Goal: Transaction & Acquisition: Book appointment/travel/reservation

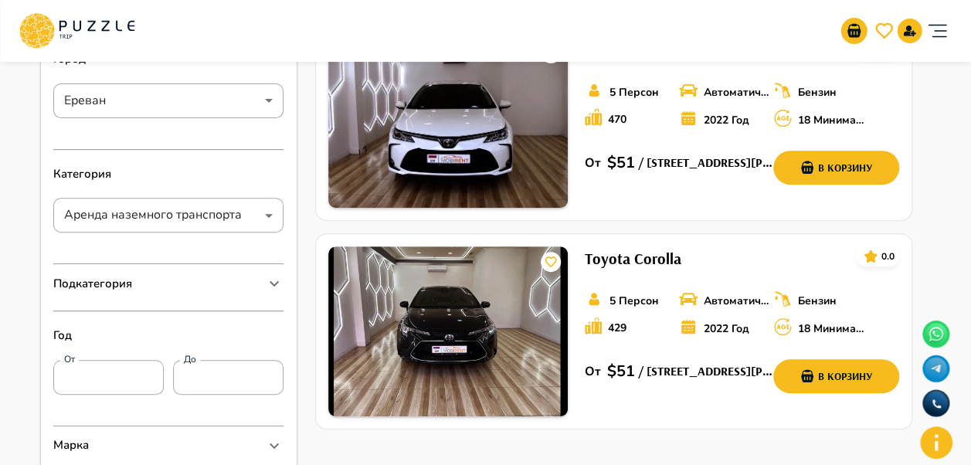
scroll to position [155, 0]
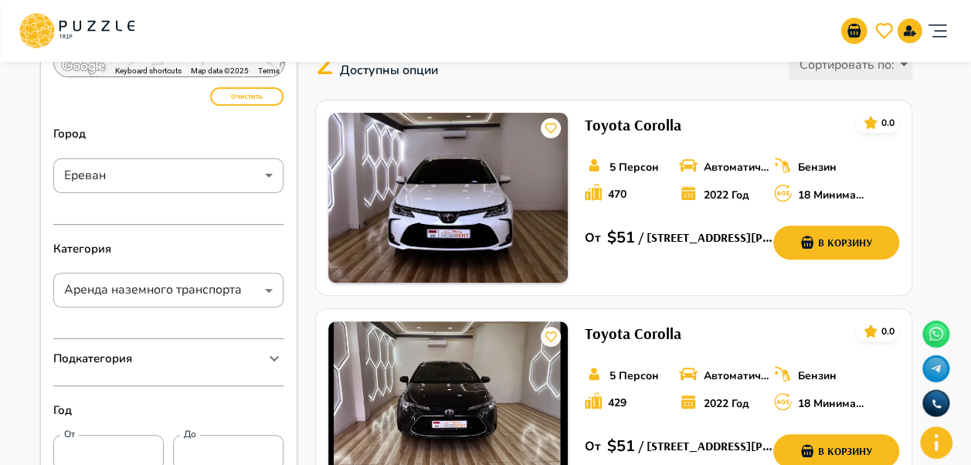
click at [510, 202] on img at bounding box center [448, 198] width 240 height 170
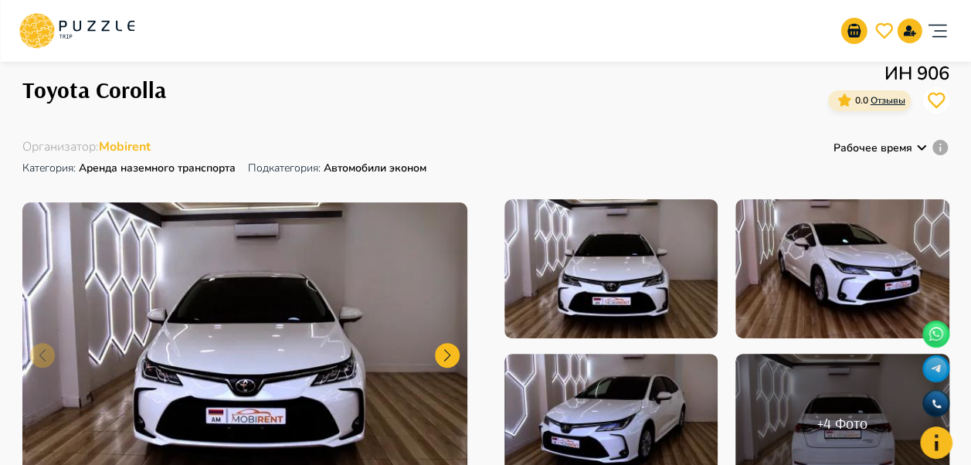
scroll to position [155, 0]
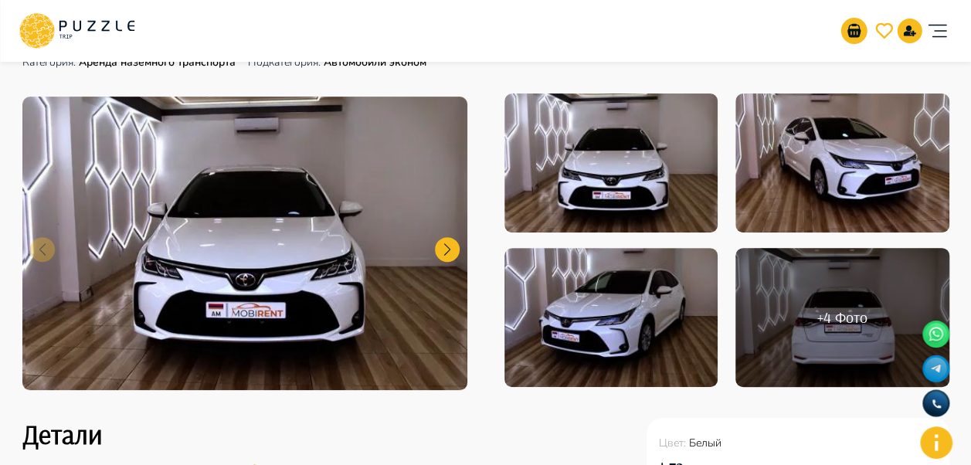
click at [455, 249] on div at bounding box center [447, 249] width 25 height 25
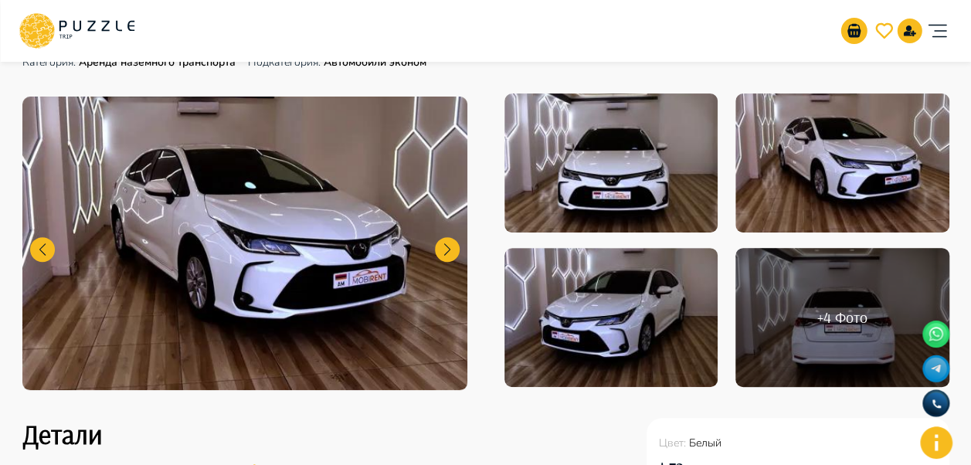
click at [456, 249] on div at bounding box center [447, 249] width 25 height 25
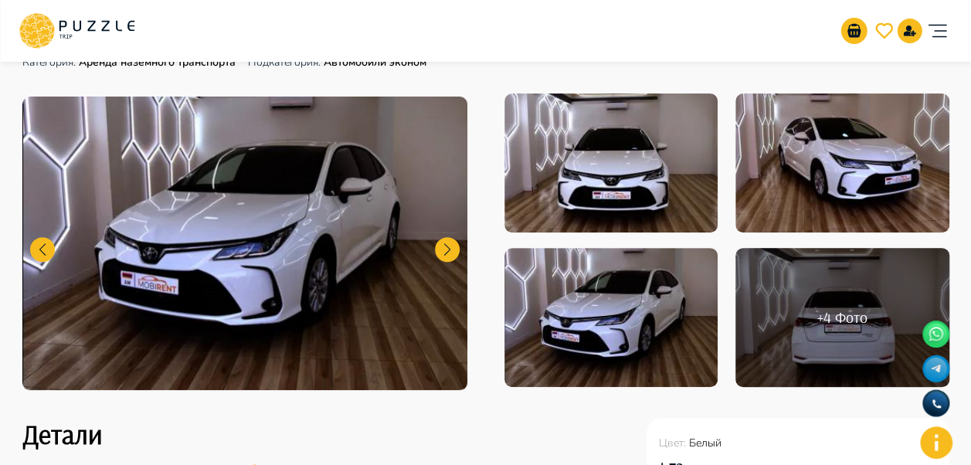
click at [456, 249] on div at bounding box center [447, 249] width 25 height 25
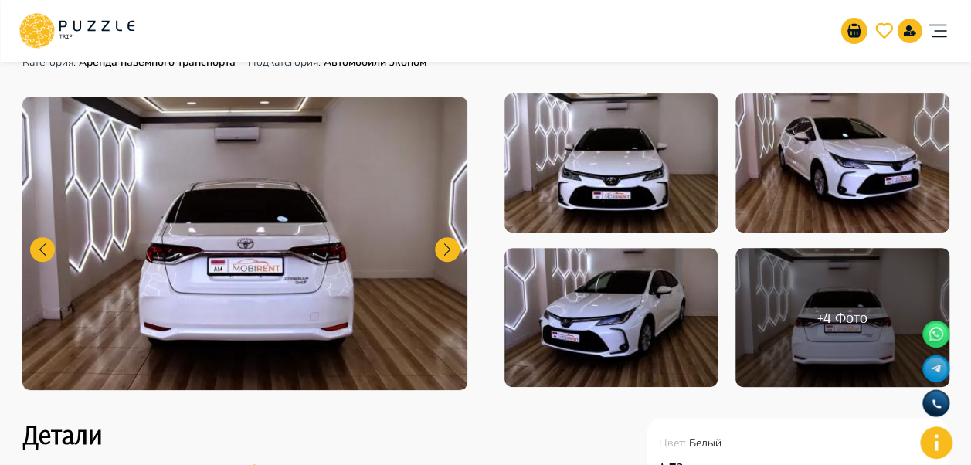
click at [456, 249] on div at bounding box center [447, 249] width 25 height 25
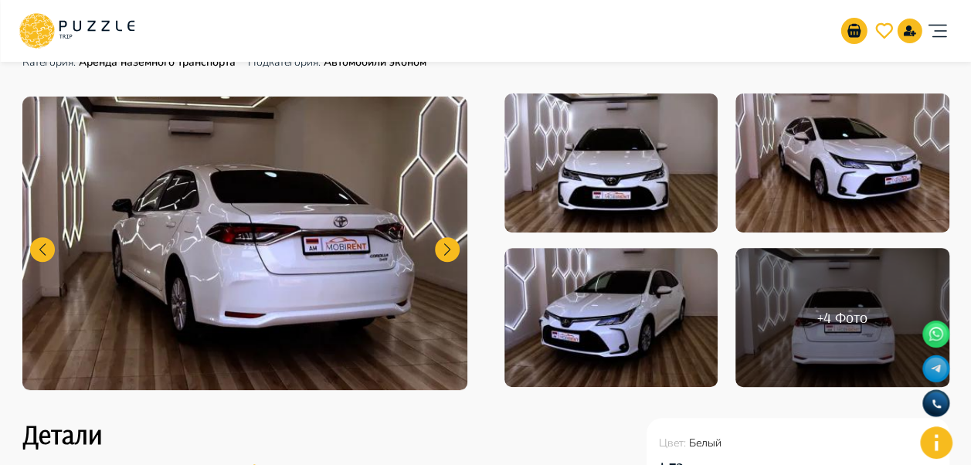
click at [456, 249] on div at bounding box center [447, 249] width 25 height 25
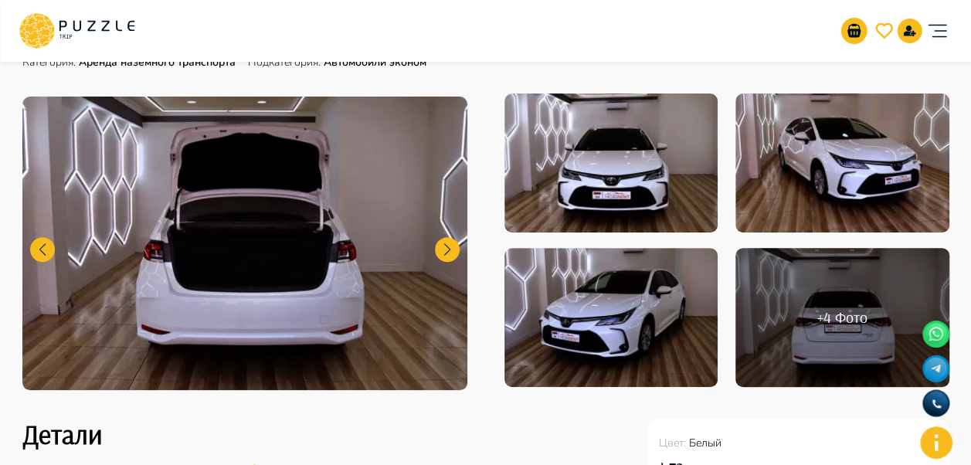
click at [456, 249] on div at bounding box center [447, 249] width 25 height 25
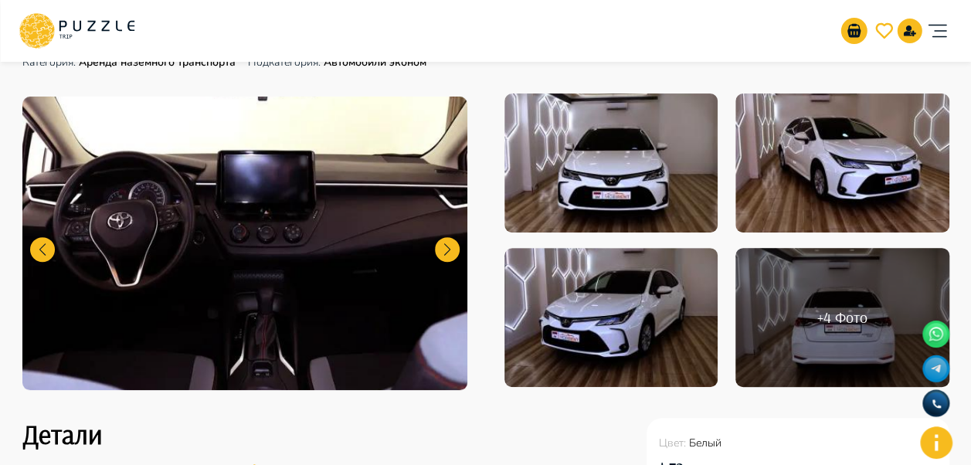
click at [456, 249] on div at bounding box center [447, 249] width 25 height 25
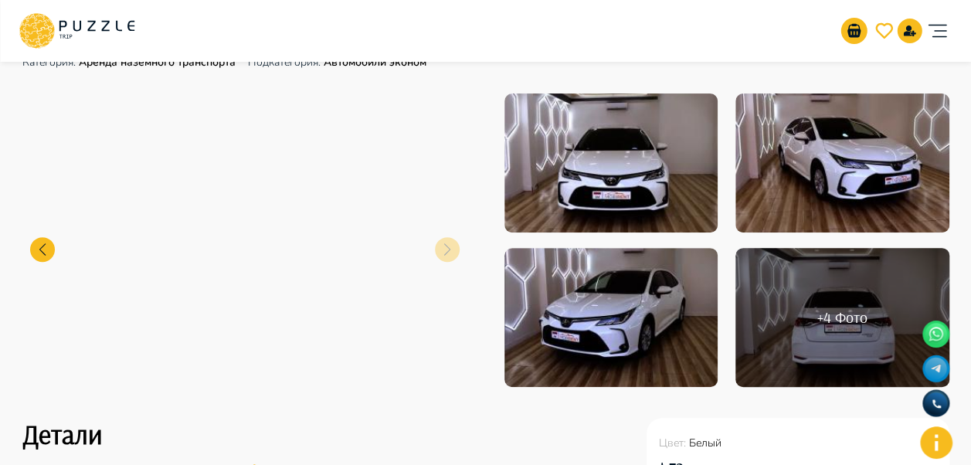
click at [450, 250] on img at bounding box center [244, 244] width 445 height 294
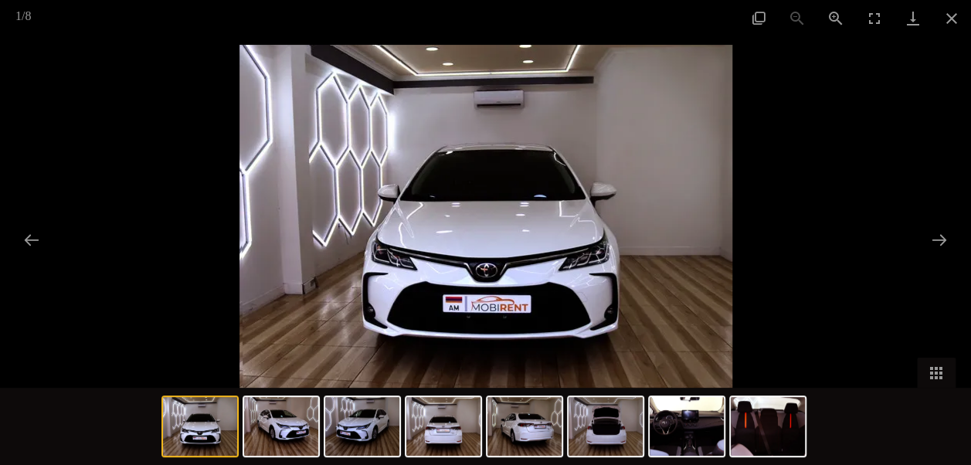
click at [951, 21] on button "Close gallery" at bounding box center [952, 18] width 39 height 36
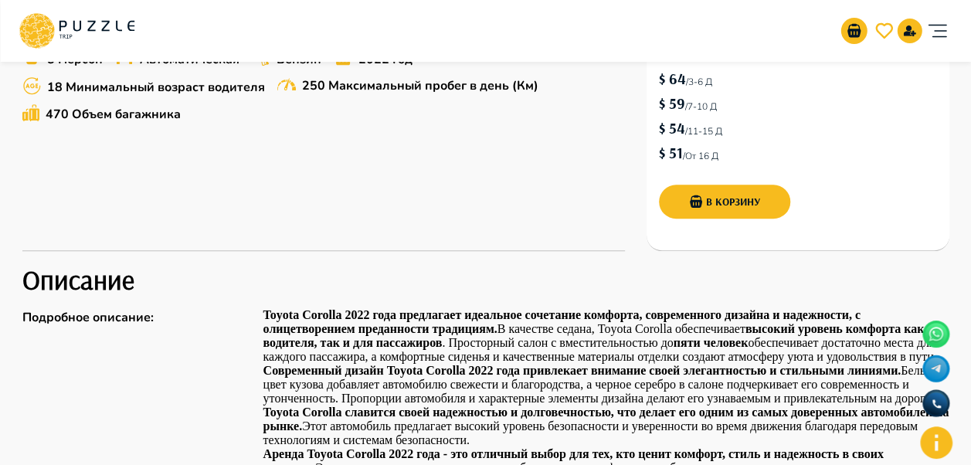
scroll to position [556, 0]
